Goal: Check status: Check status

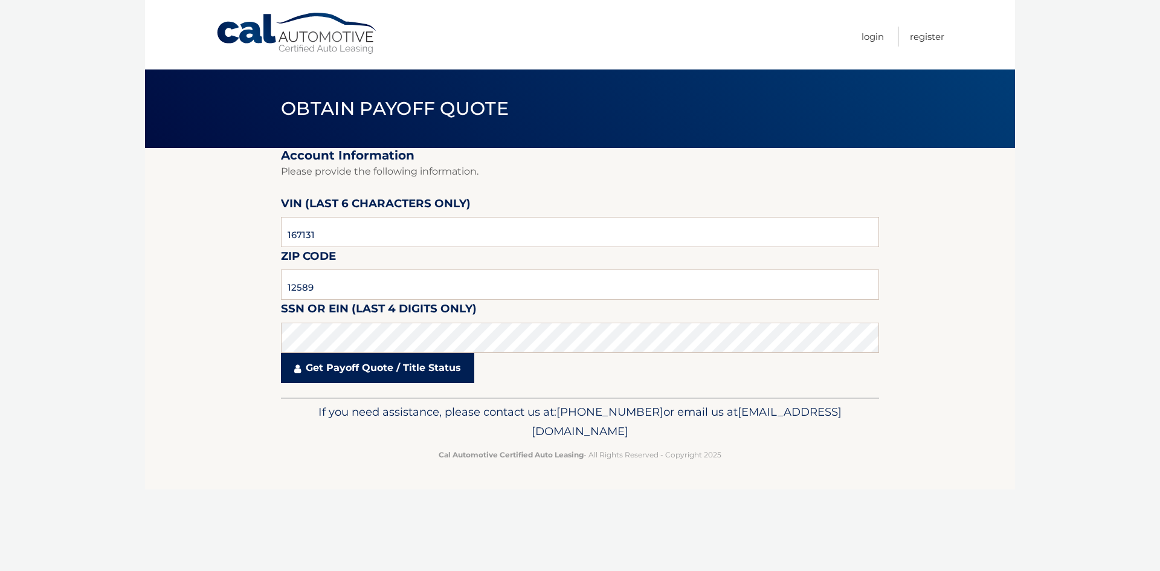
type input "12589"
click at [358, 372] on link "Get Payoff Quote / Title Status" at bounding box center [377, 368] width 193 height 30
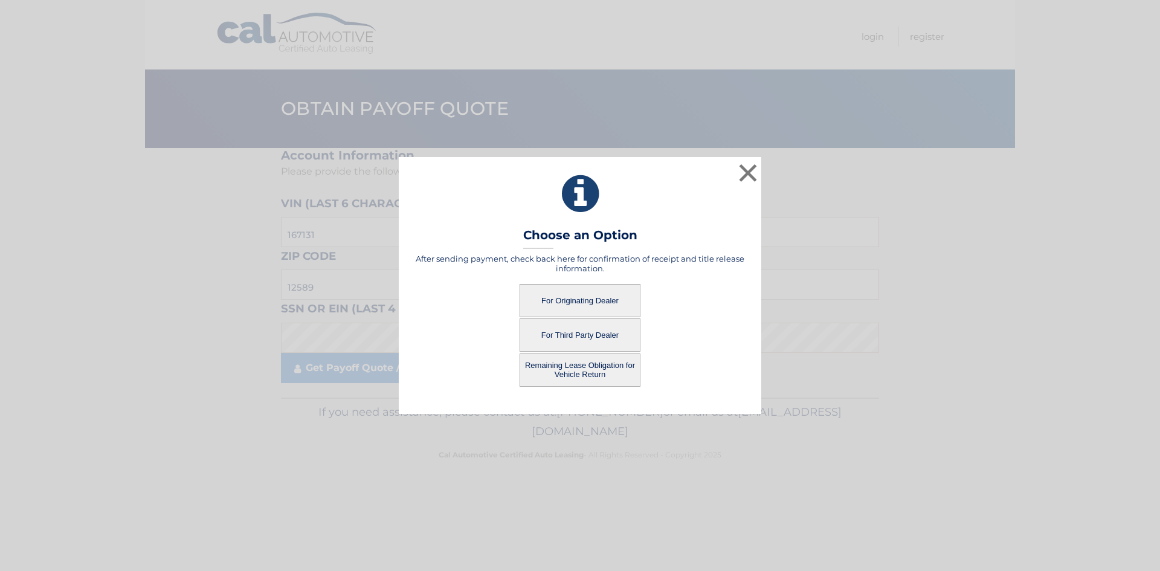
click at [600, 334] on button "For Third Party Dealer" at bounding box center [579, 334] width 121 height 33
click at [570, 335] on button "For Third Party Dealer" at bounding box center [579, 334] width 121 height 33
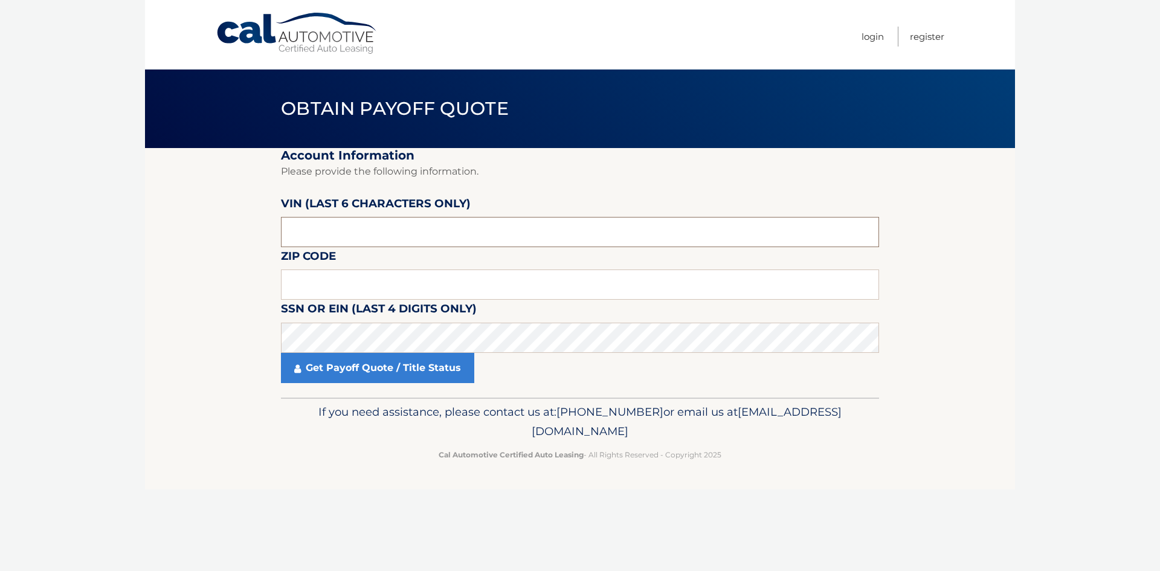
click at [439, 228] on input "text" at bounding box center [580, 232] width 598 height 30
drag, startPoint x: 410, startPoint y: 233, endPoint x: 286, endPoint y: 237, distance: 123.9
click at [286, 237] on input "text" at bounding box center [580, 232] width 598 height 30
type input "167131"
type input "12589"
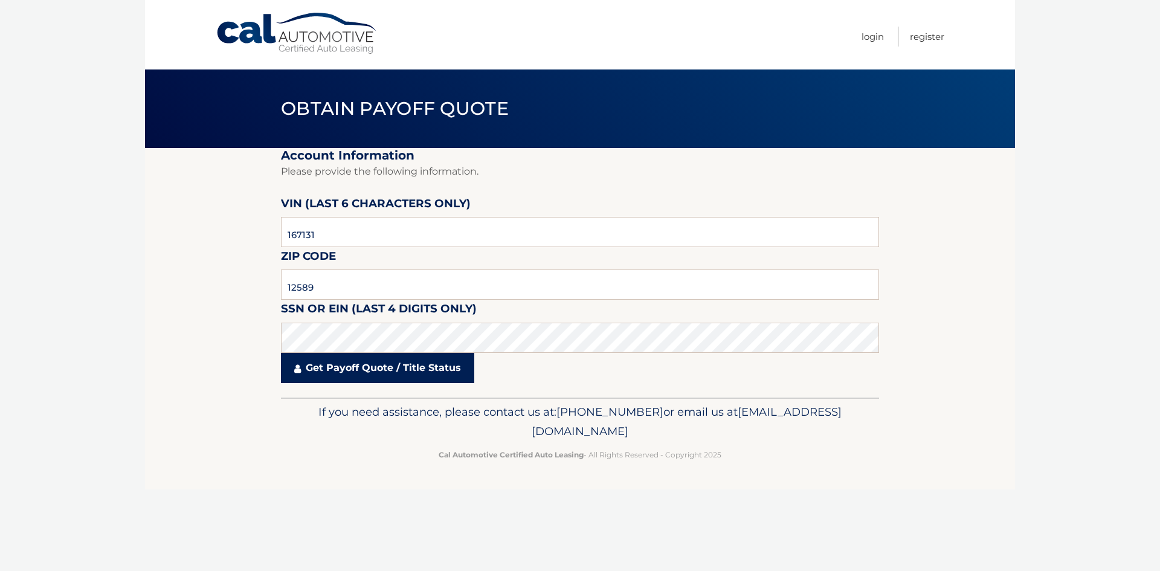
click at [358, 376] on link "Get Payoff Quote / Title Status" at bounding box center [377, 368] width 193 height 30
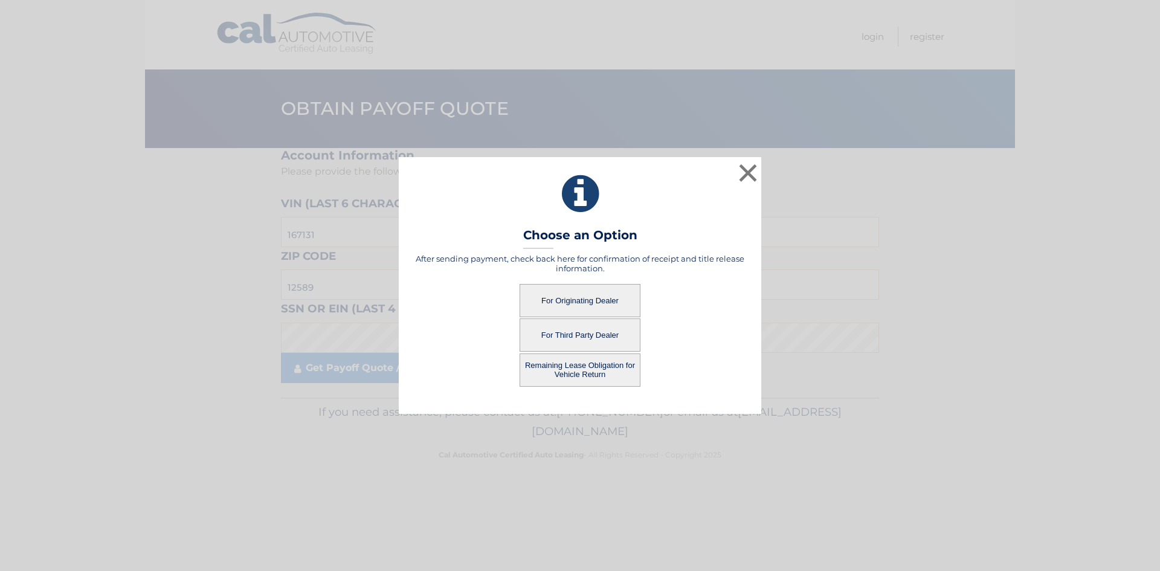
click at [568, 333] on button "For Third Party Dealer" at bounding box center [579, 334] width 121 height 33
click at [578, 335] on button "For Third Party Dealer" at bounding box center [579, 334] width 121 height 33
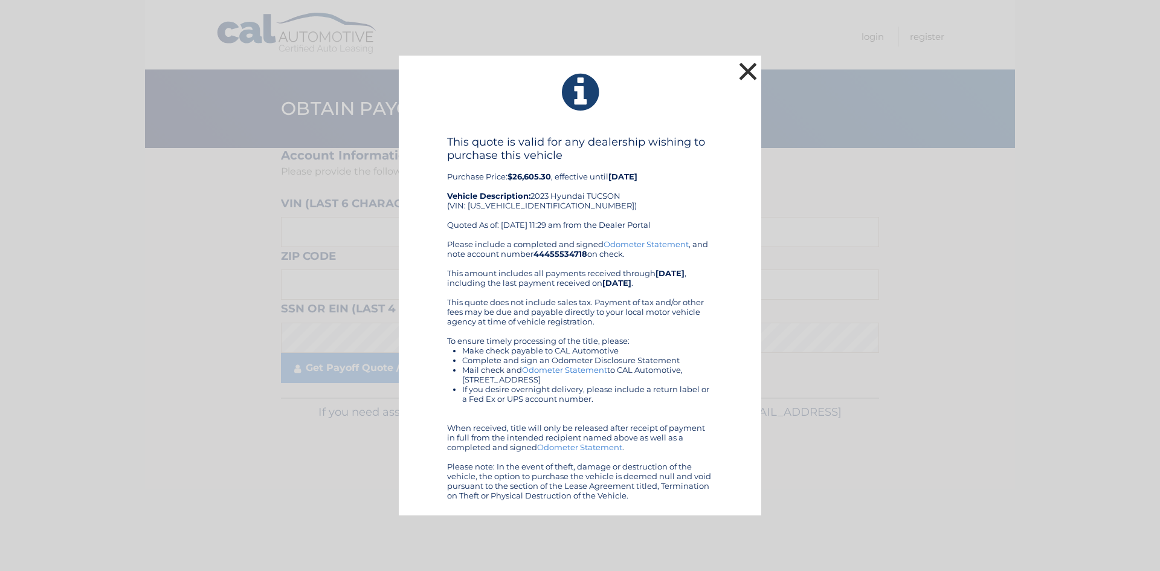
click at [744, 66] on button "×" at bounding box center [748, 71] width 24 height 24
